Goal: Find contact information: Find contact information

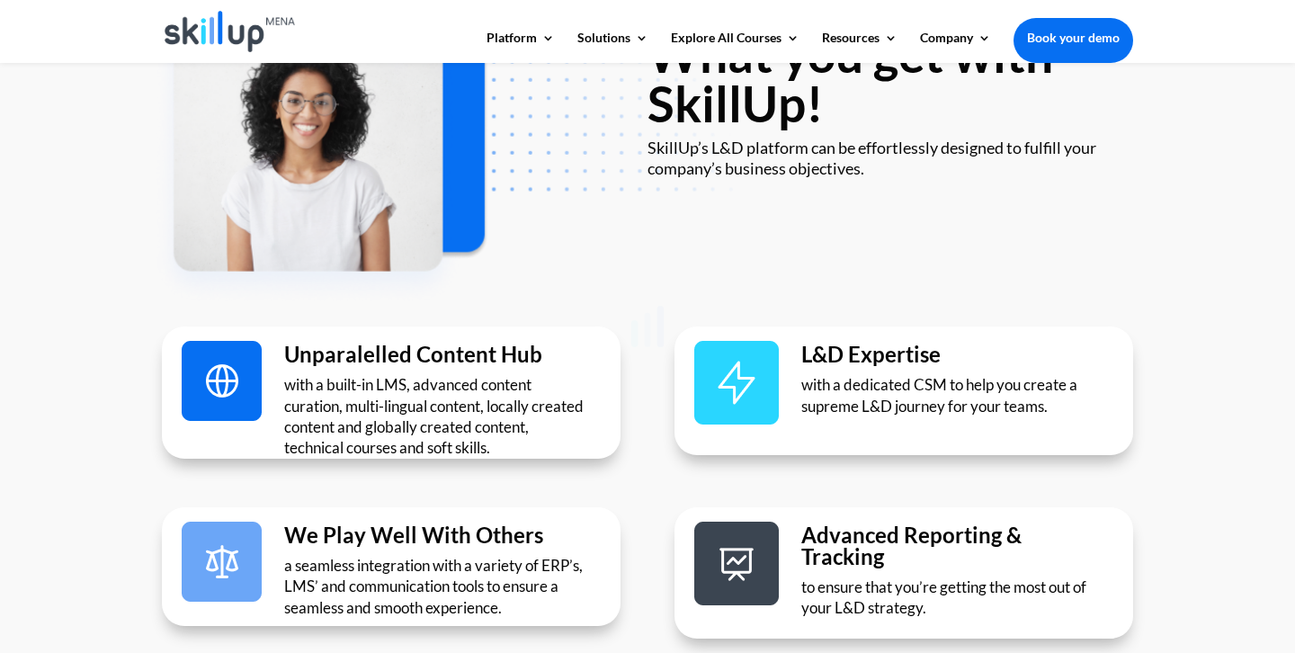
scroll to position [5030, 0]
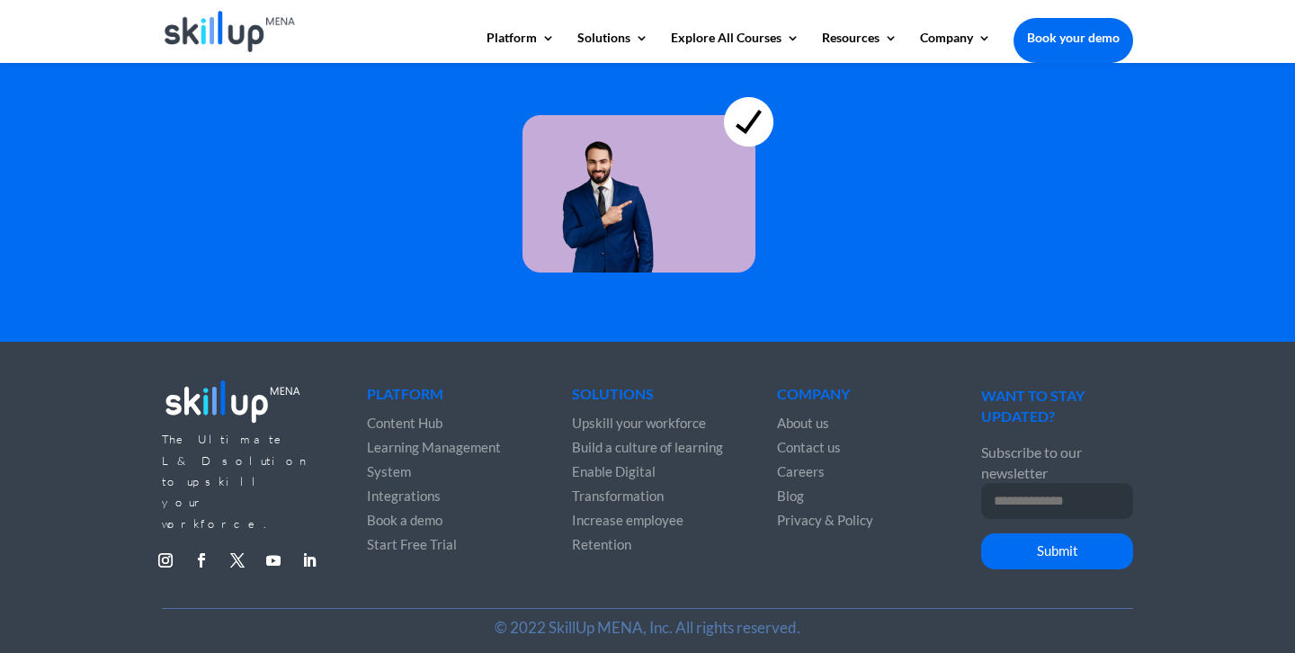
click at [817, 439] on span "Contact us" at bounding box center [809, 447] width 64 height 16
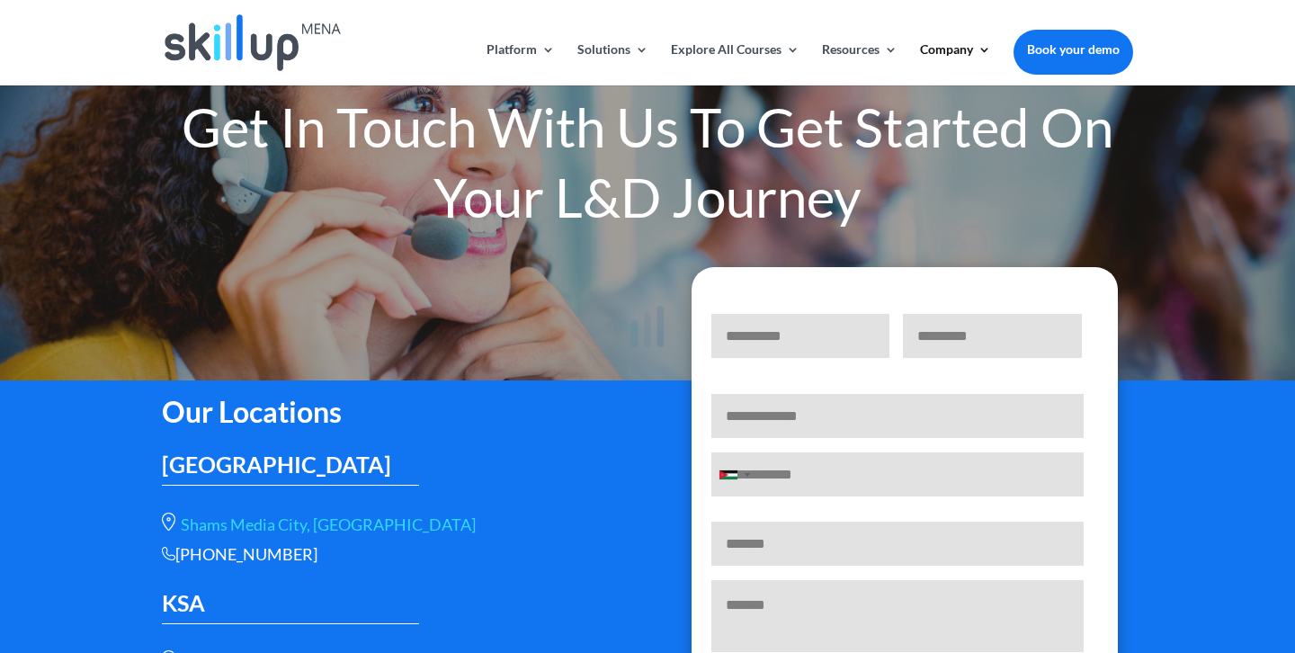
scroll to position [156, 0]
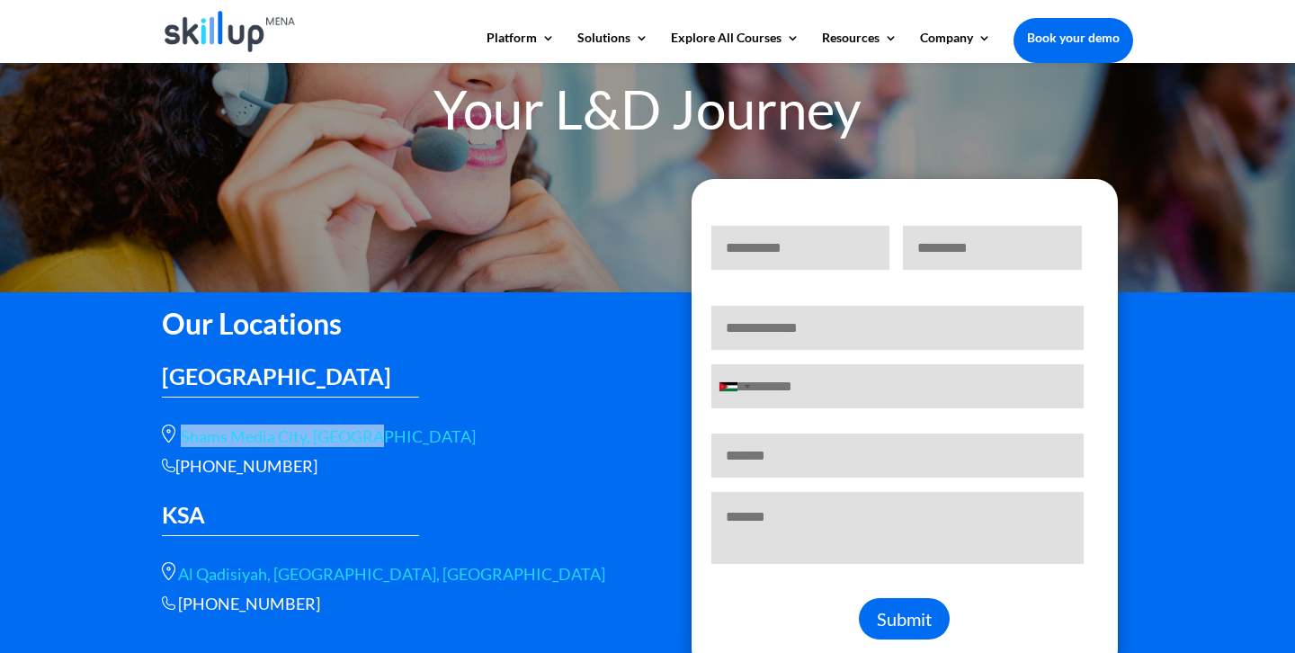
drag, startPoint x: 181, startPoint y: 438, endPoint x: 365, endPoint y: 435, distance: 184.4
click at [365, 435] on p "Shams Media City, [GEOGRAPHIC_DATA]" at bounding box center [391, 435] width 459 height 22
copy link "Shams Media City, Sharjah"
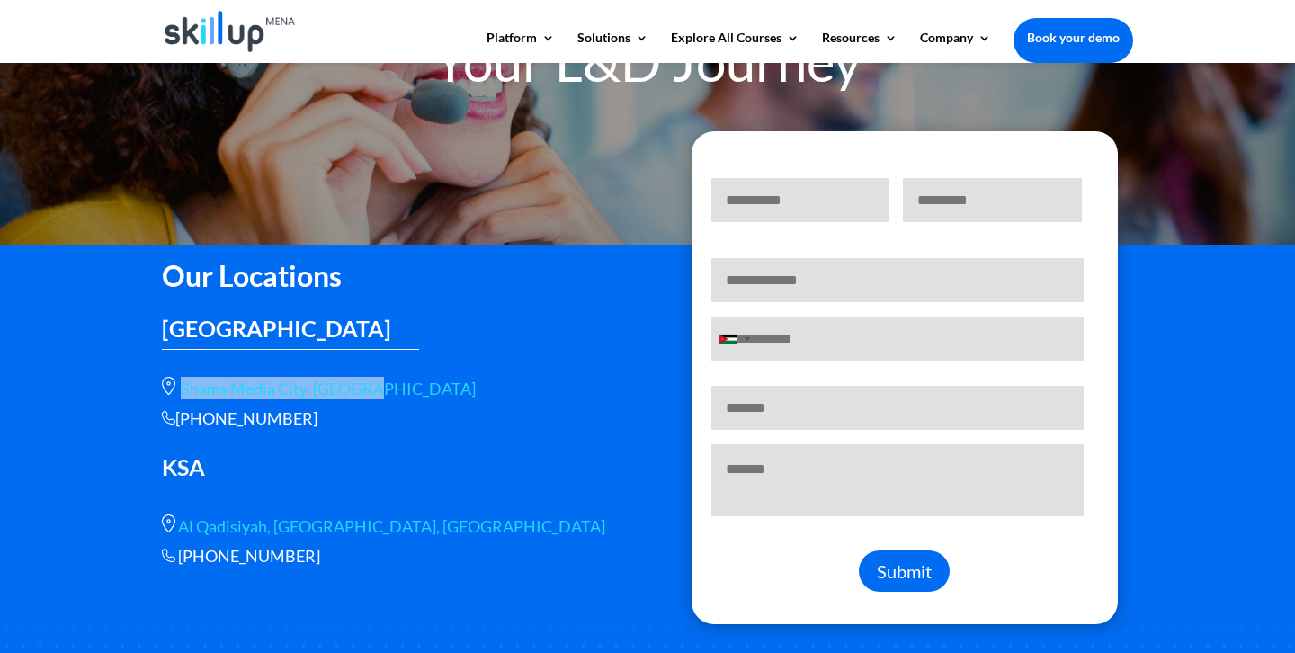
scroll to position [205, 0]
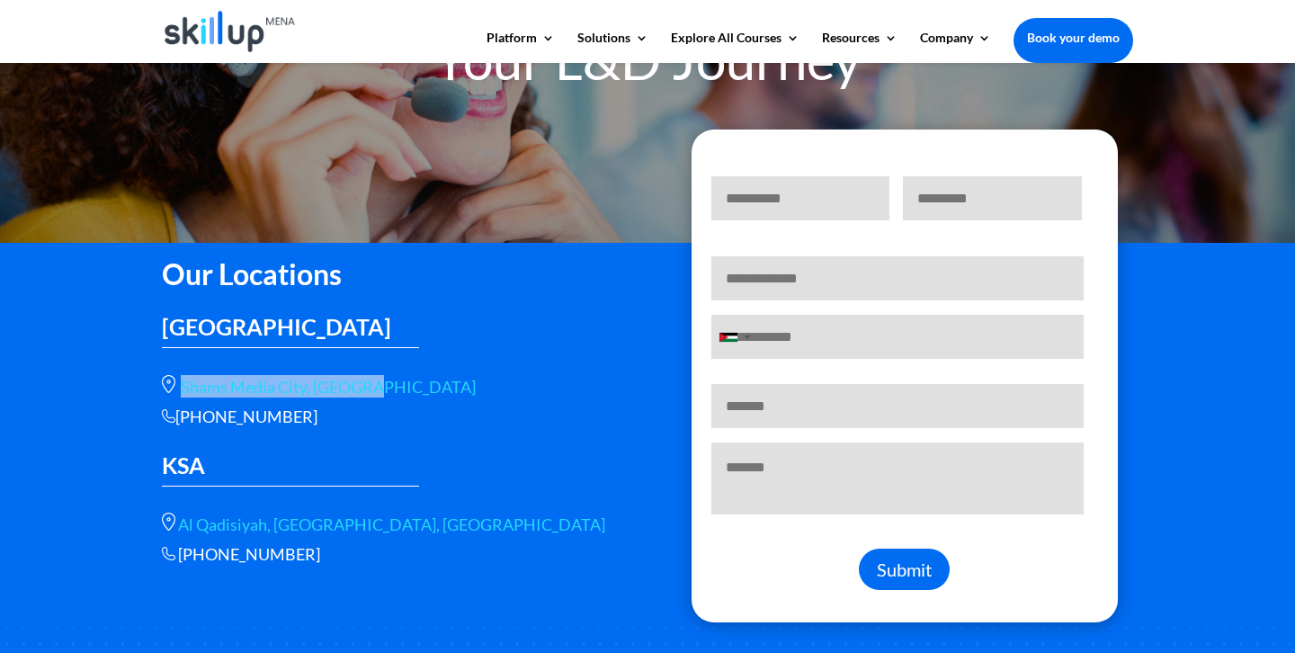
click at [303, 386] on link "Shams Media City, Sharjah" at bounding box center [328, 387] width 295 height 20
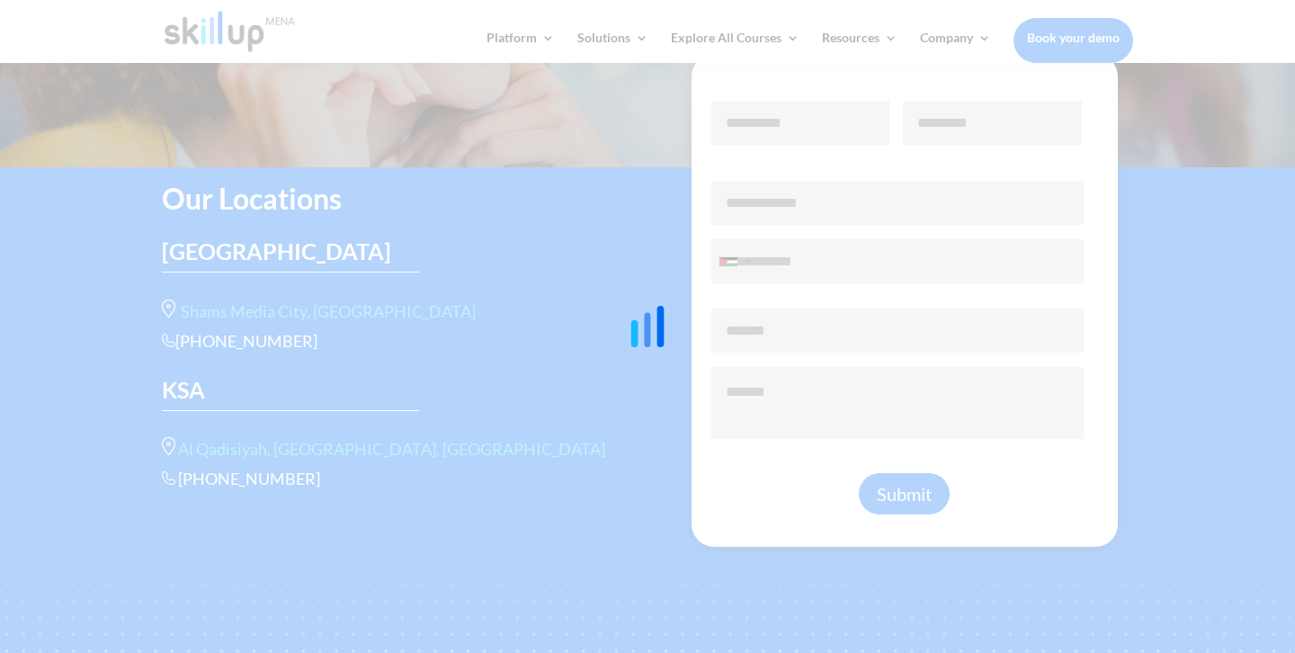
scroll to position [339, 0]
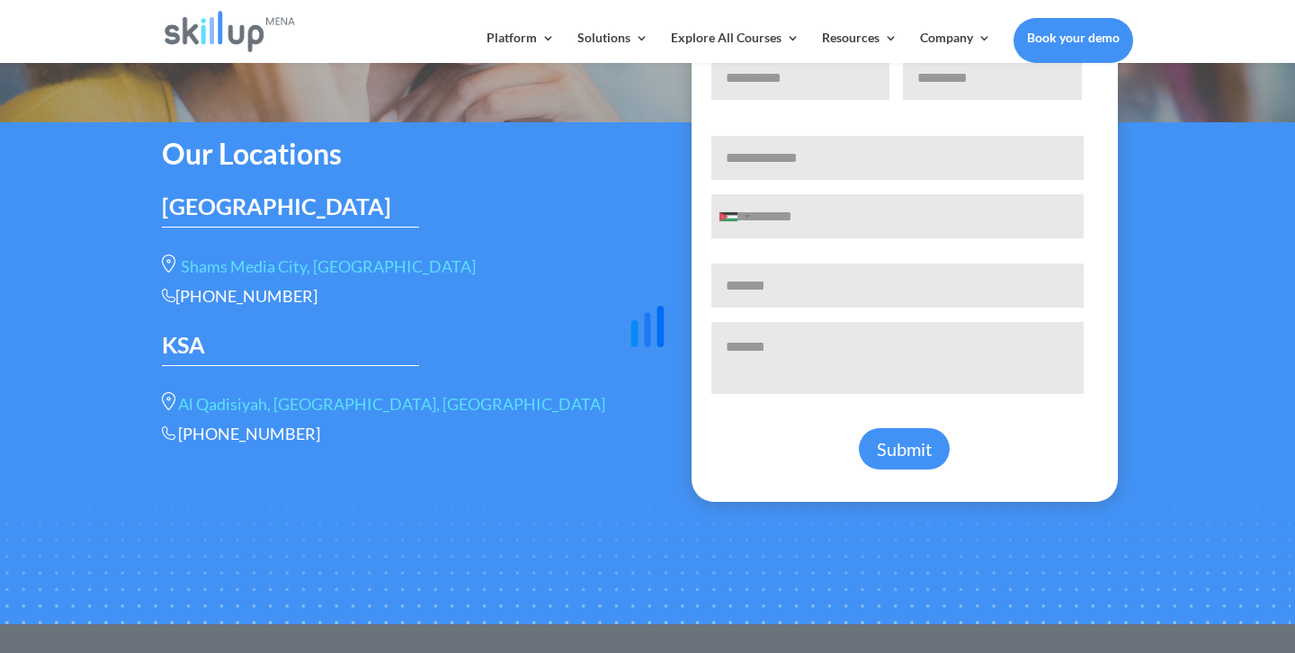
click at [373, 268] on div at bounding box center [647, 326] width 1295 height 653
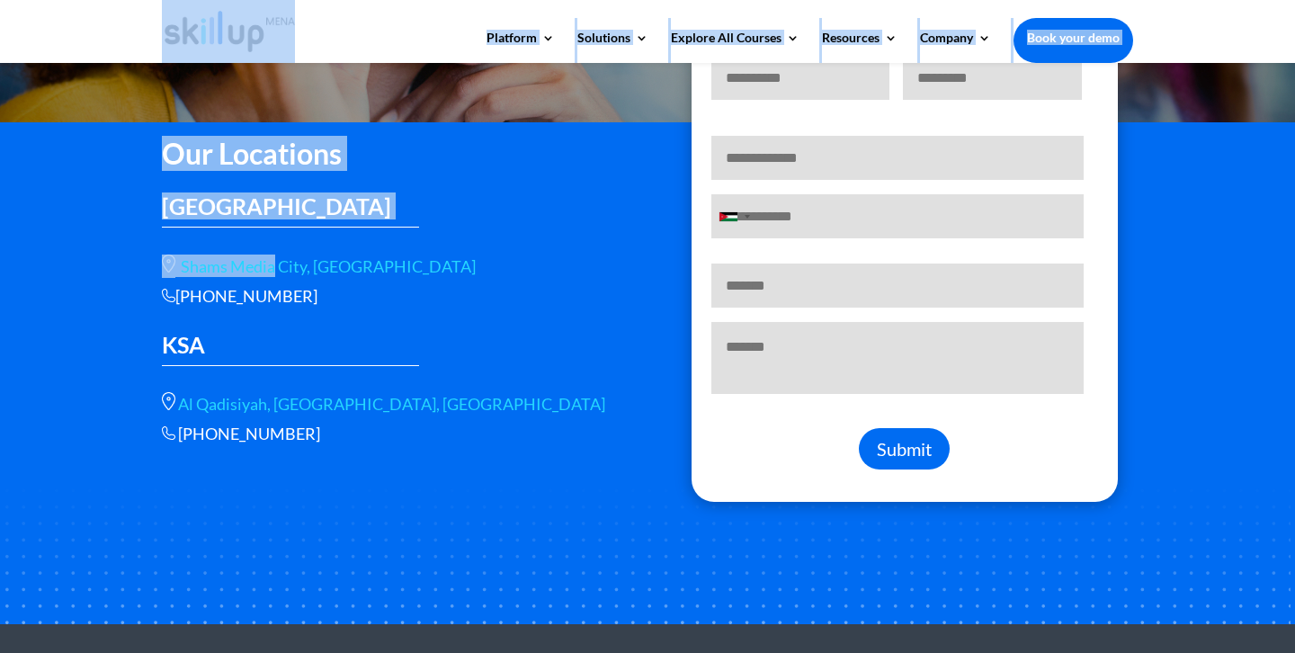
drag, startPoint x: 373, startPoint y: 268, endPoint x: 237, endPoint y: 272, distance: 135.9
click at [237, 272] on body "Platform Content Hub Learning Management System Integrations Corporate Learning…" at bounding box center [647, 303] width 1295 height 1284
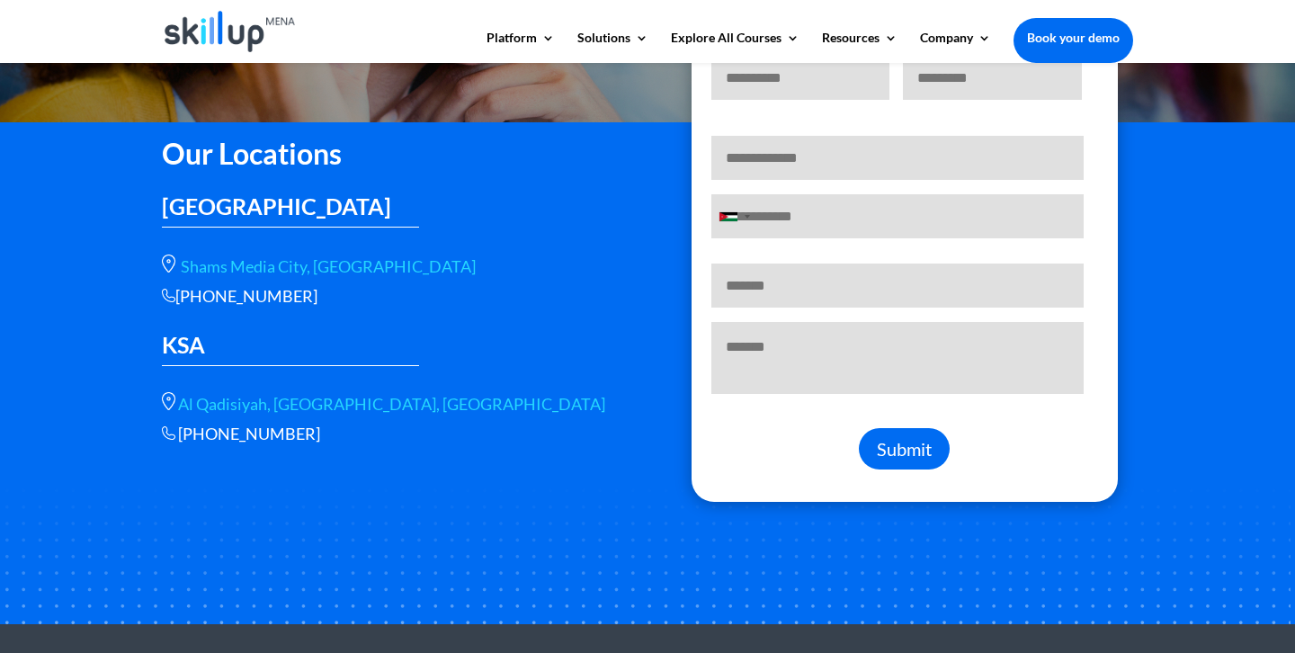
click at [467, 305] on div "Our Locations UAE Shams Media City, Sharjah +966 115112089 KSA Al Qadisiyah, st…" at bounding box center [391, 285] width 459 height 317
drag, startPoint x: 372, startPoint y: 265, endPoint x: 186, endPoint y: 265, distance: 186.2
click at [186, 265] on p "Shams Media City, Sharjah" at bounding box center [391, 265] width 459 height 22
copy link "hams Media City, Sharjah"
